Goal: Task Accomplishment & Management: Complete application form

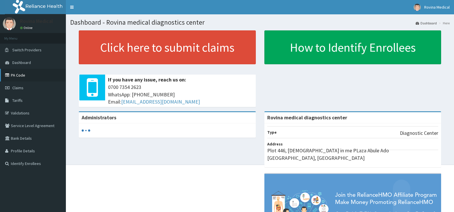
click at [23, 76] on link "PA Code" at bounding box center [33, 75] width 66 height 13
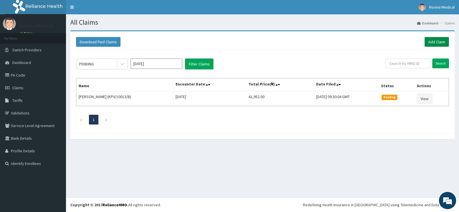
click at [429, 44] on link "Add Claim" at bounding box center [436, 42] width 24 height 10
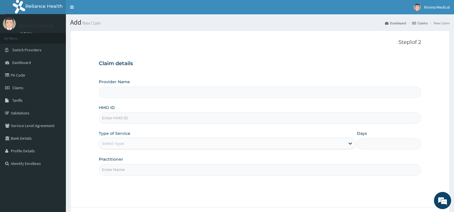
type input "Rovina medical diagnostics center"
click at [189, 119] on input "HMO ID" at bounding box center [260, 117] width 322 height 11
type input "BKS/10001/A"
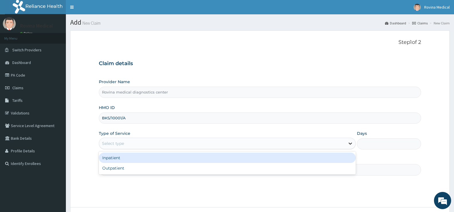
click at [350, 145] on icon at bounding box center [351, 143] width 6 height 6
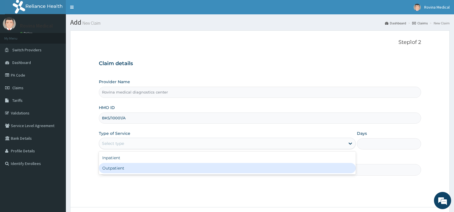
click at [217, 167] on div "Outpatient" at bounding box center [227, 168] width 257 height 10
type input "1"
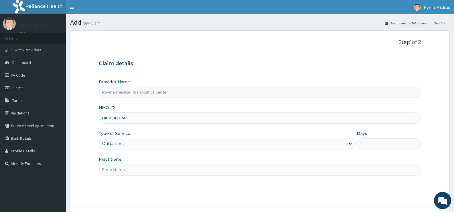
click at [186, 170] on input "Practitioner" at bounding box center [260, 169] width 322 height 11
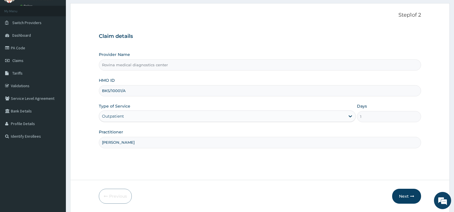
scroll to position [47, 0]
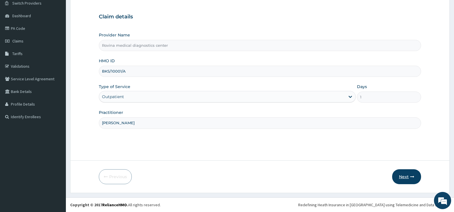
type input "DR ROBERT AKHIGBE"
click at [410, 176] on button "Next" at bounding box center [406, 176] width 29 height 15
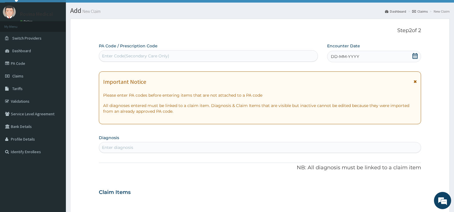
scroll to position [0, 0]
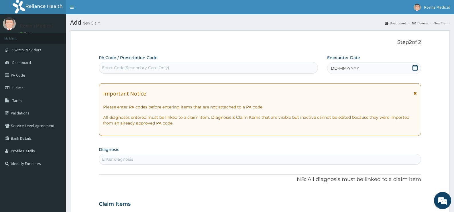
click at [175, 67] on div "Enter Code(Secondary Care Only)" at bounding box center [208, 67] width 219 height 9
type input "PA/EFC2A3"
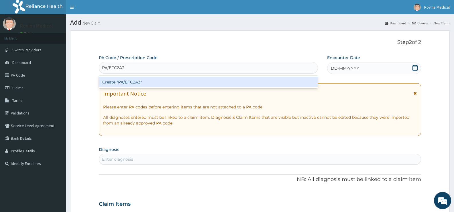
click at [184, 84] on div "Create "PA/EFC2A3"" at bounding box center [208, 82] width 219 height 10
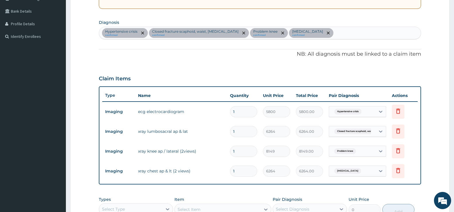
scroll to position [234, 0]
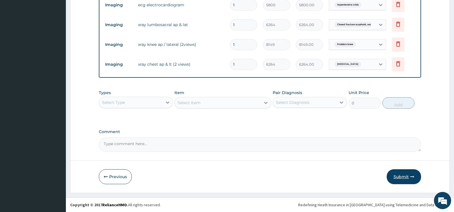
click at [406, 176] on button "Submit" at bounding box center [404, 176] width 34 height 15
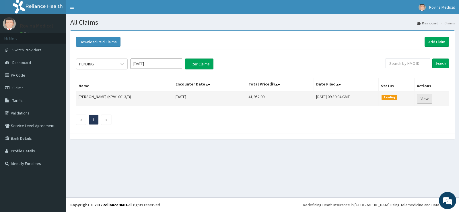
click at [422, 100] on link "View" at bounding box center [424, 99] width 15 height 10
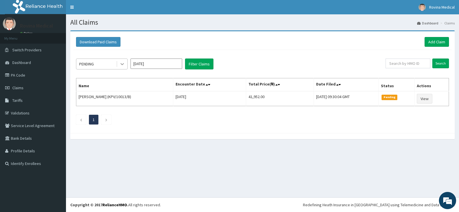
click at [123, 66] on icon at bounding box center [122, 64] width 6 height 6
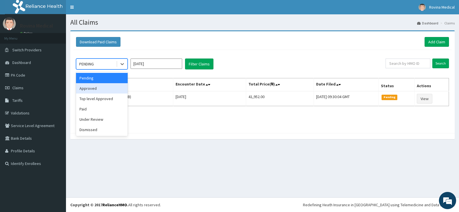
click at [96, 91] on div "Approved" at bounding box center [102, 88] width 52 height 10
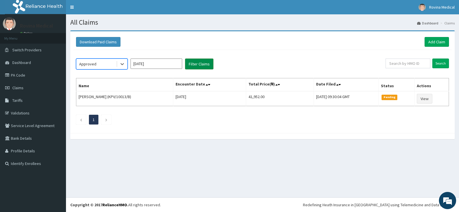
click at [201, 62] on button "Filter Claims" at bounding box center [199, 63] width 28 height 11
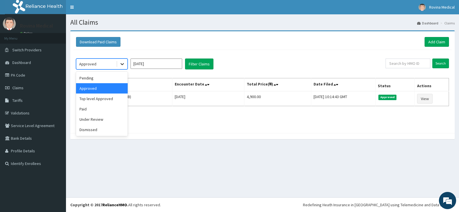
click at [124, 65] on icon at bounding box center [122, 64] width 6 height 6
click at [99, 119] on div "Under Review" at bounding box center [102, 119] width 52 height 10
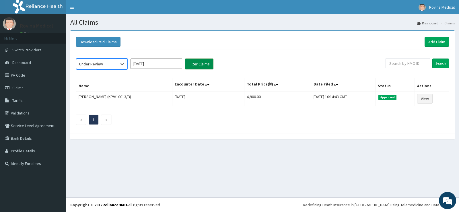
click at [205, 66] on button "Filter Claims" at bounding box center [199, 63] width 28 height 11
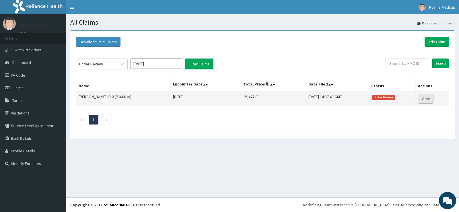
click at [428, 98] on link "View" at bounding box center [425, 99] width 15 height 10
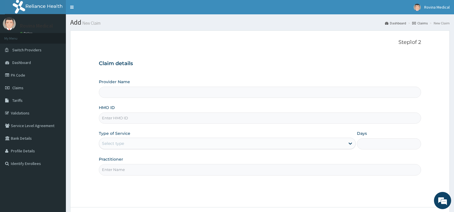
scroll to position [47, 0]
